Goal: Navigation & Orientation: Find specific page/section

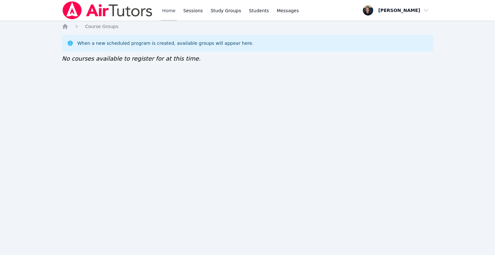
click at [165, 11] on link "Home" at bounding box center [169, 10] width 16 height 21
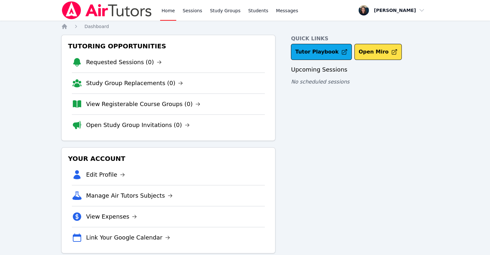
click at [160, 16] on link "Home" at bounding box center [168, 10] width 16 height 21
click at [175, 10] on link "Home" at bounding box center [168, 10] width 16 height 21
click at [188, 10] on link "Sessions" at bounding box center [192, 10] width 22 height 21
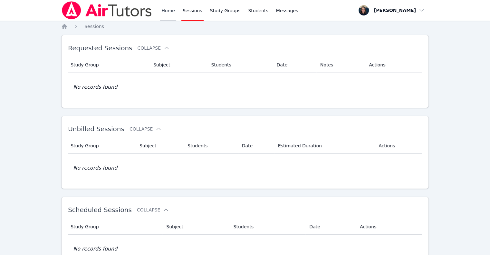
click at [163, 13] on link "Home" at bounding box center [168, 10] width 16 height 21
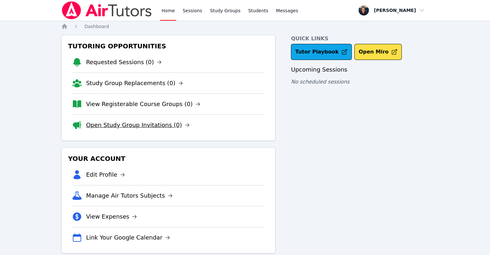
click at [143, 122] on link "Open Study Group Invitations (0)" at bounding box center [138, 125] width 104 height 9
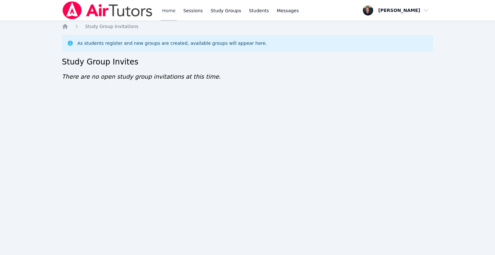
click at [173, 20] on link "Home" at bounding box center [169, 10] width 16 height 21
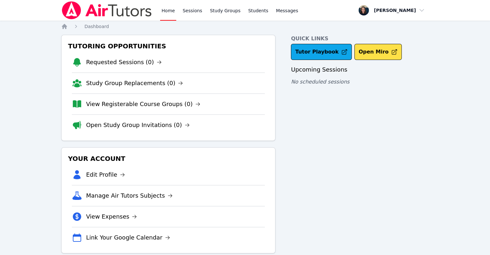
click at [173, 20] on link "Home" at bounding box center [168, 10] width 16 height 21
click at [113, 102] on link "View Registerable Course Groups (0)" at bounding box center [143, 104] width 114 height 9
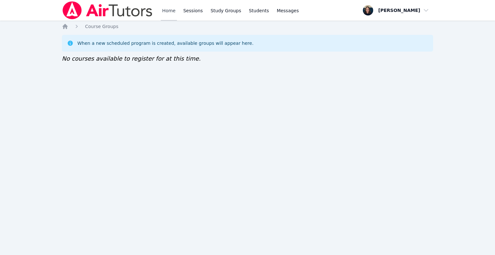
click at [167, 9] on link "Home" at bounding box center [169, 10] width 16 height 21
